Goal: Information Seeking & Learning: Learn about a topic

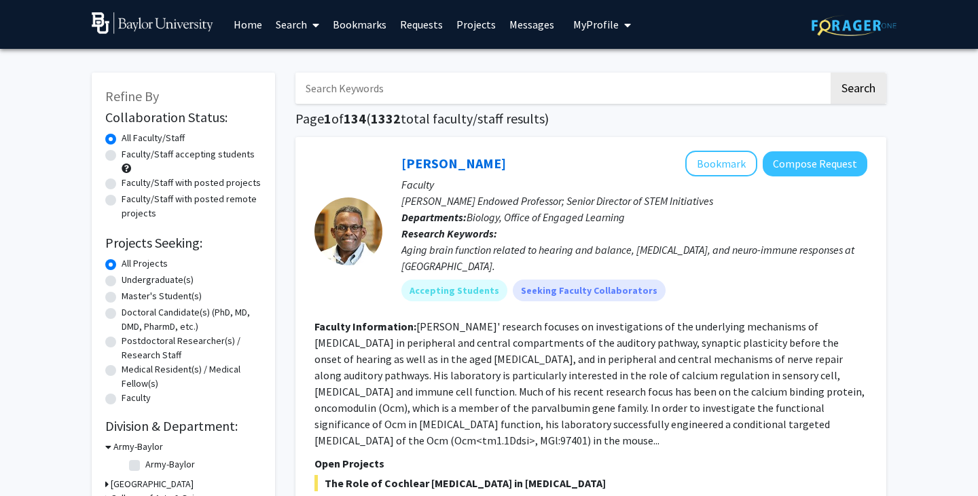
click at [389, 87] on input "Search Keywords" at bounding box center [561, 88] width 533 height 31
type input "optics"
click at [830, 73] on button "Search" at bounding box center [858, 88] width 56 height 31
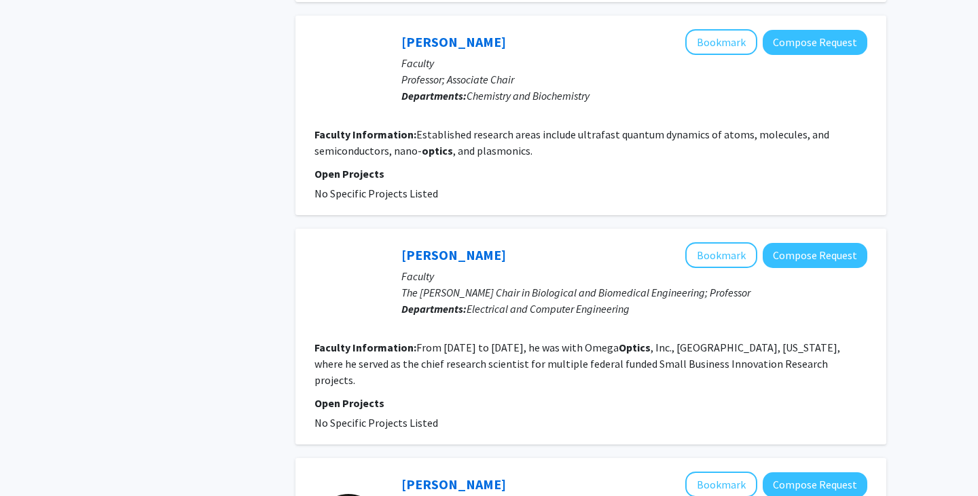
scroll to position [1064, 0]
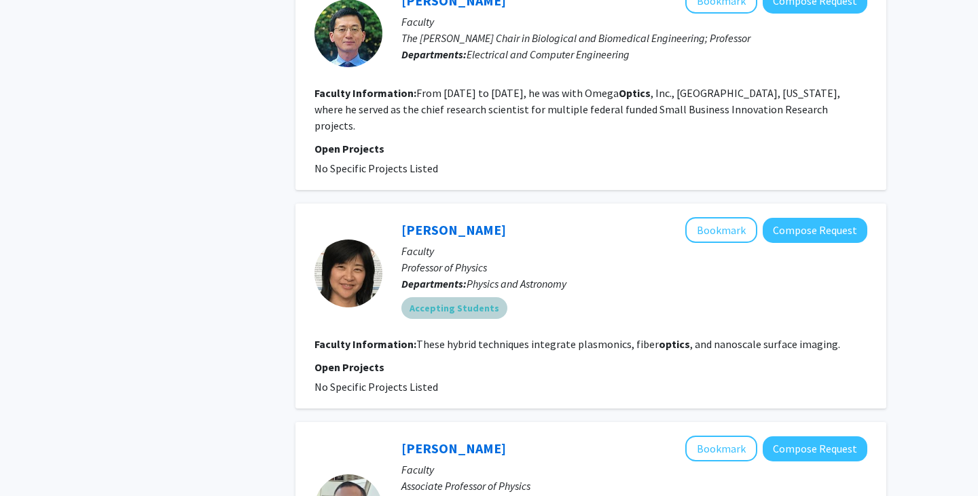
click at [439, 297] on mat-chip "Accepting Students" at bounding box center [454, 308] width 106 height 22
click at [598, 259] on p "Professor of Physics" at bounding box center [634, 267] width 466 height 16
click at [718, 217] on button "Bookmark" at bounding box center [721, 230] width 72 height 26
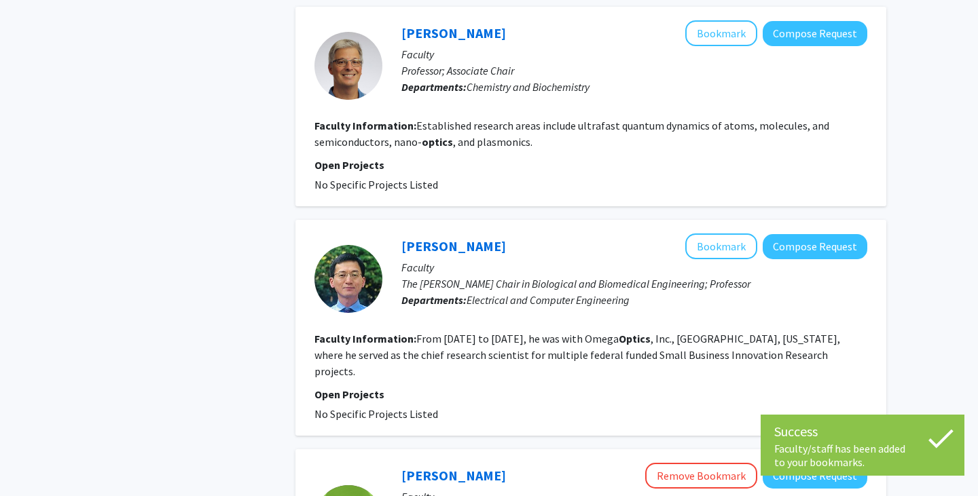
scroll to position [817, 0]
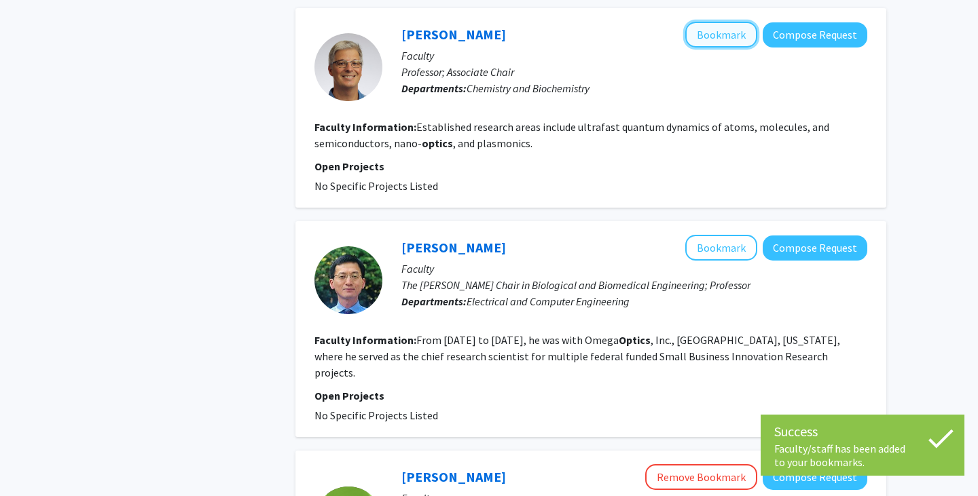
click at [720, 27] on button "Bookmark" at bounding box center [721, 35] width 72 height 26
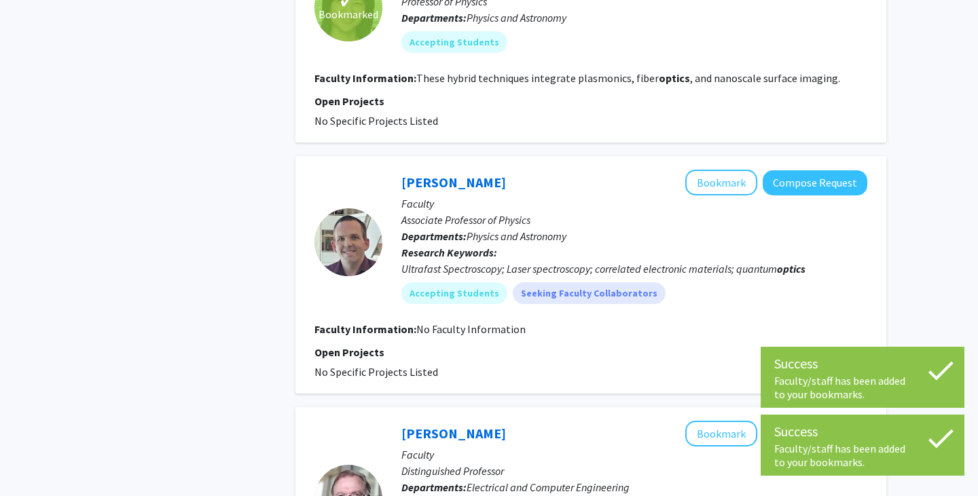
scroll to position [1329, 0]
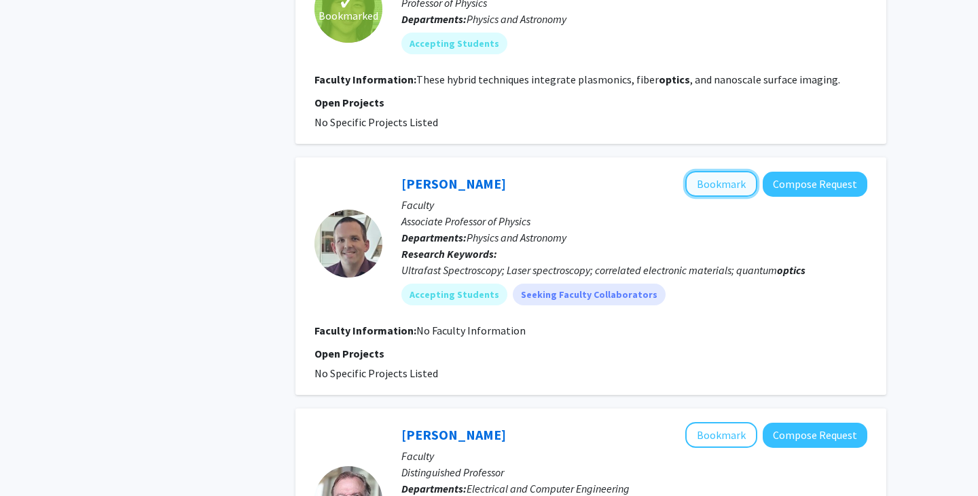
click at [711, 171] on button "Bookmark" at bounding box center [721, 184] width 72 height 26
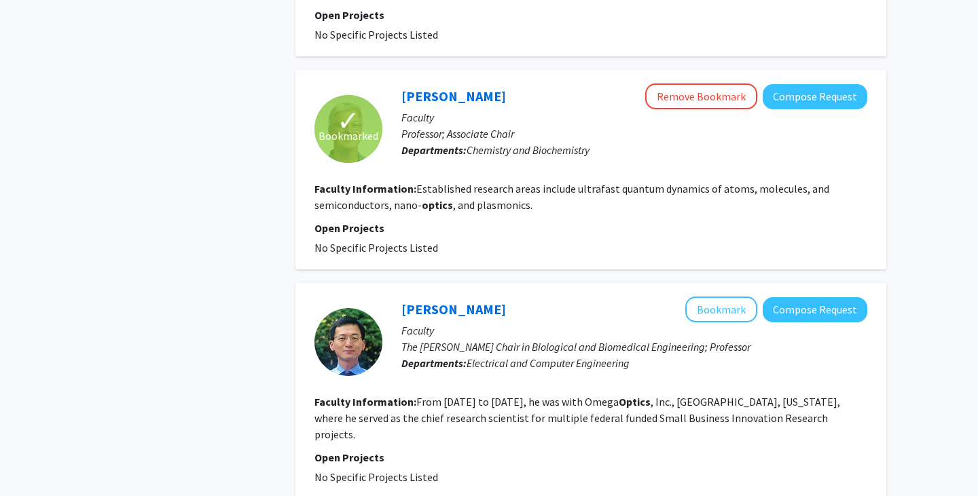
scroll to position [752, 0]
